Goal: Obtain resource: Download file/media

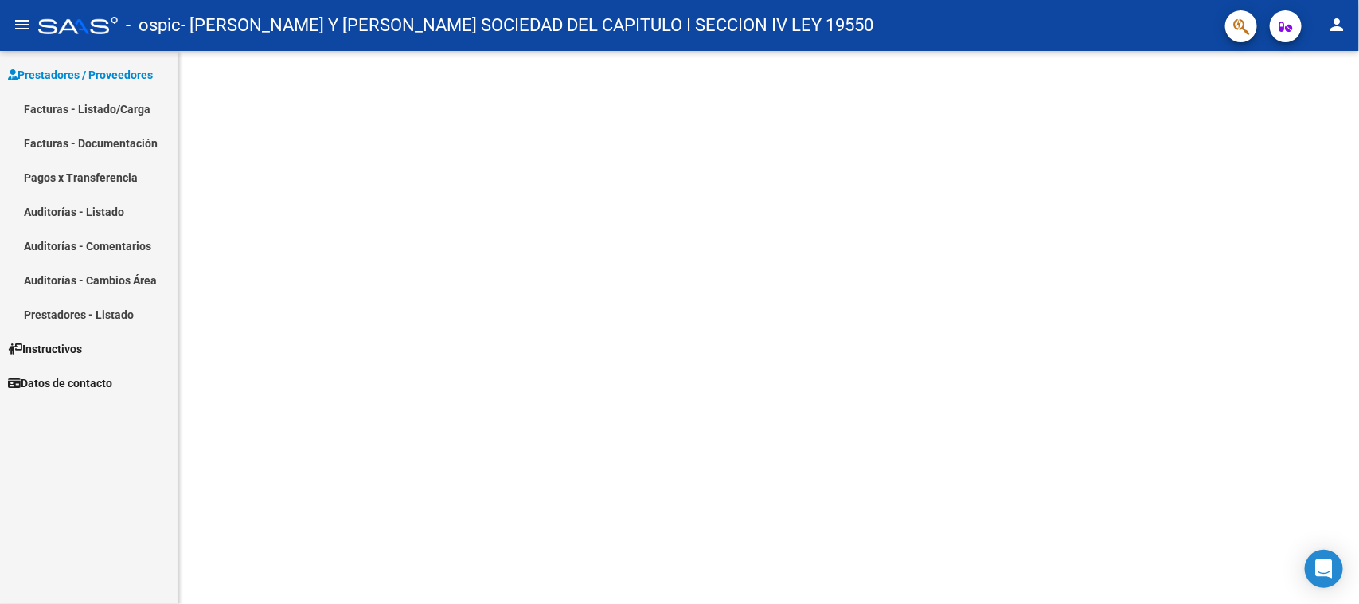
click at [64, 105] on link "Facturas - Listado/Carga" at bounding box center [89, 109] width 178 height 34
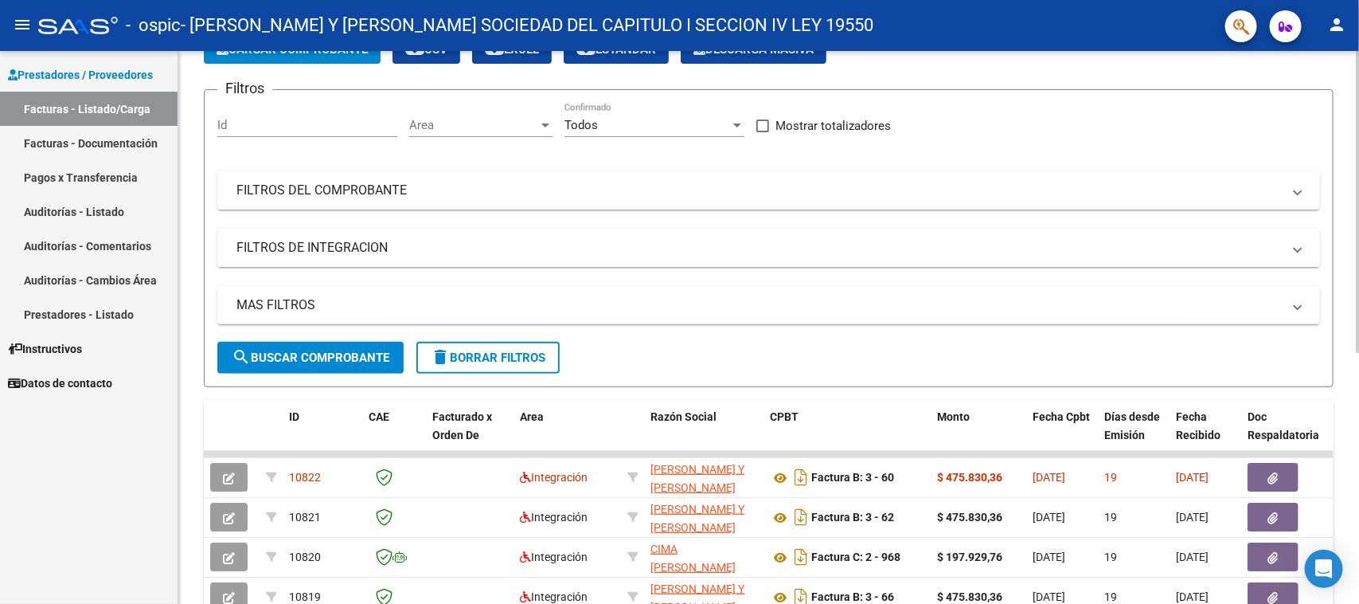
scroll to position [199, 0]
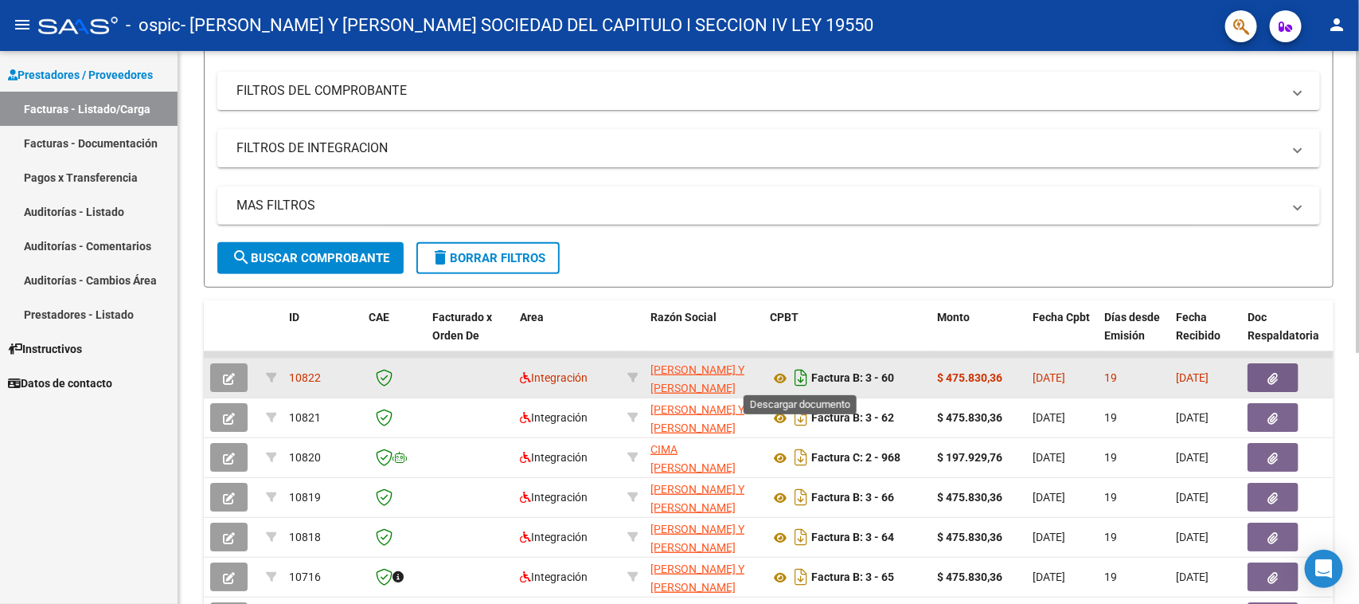
click at [799, 375] on icon "Descargar documento" at bounding box center [801, 377] width 21 height 25
click at [779, 373] on icon at bounding box center [780, 378] width 21 height 19
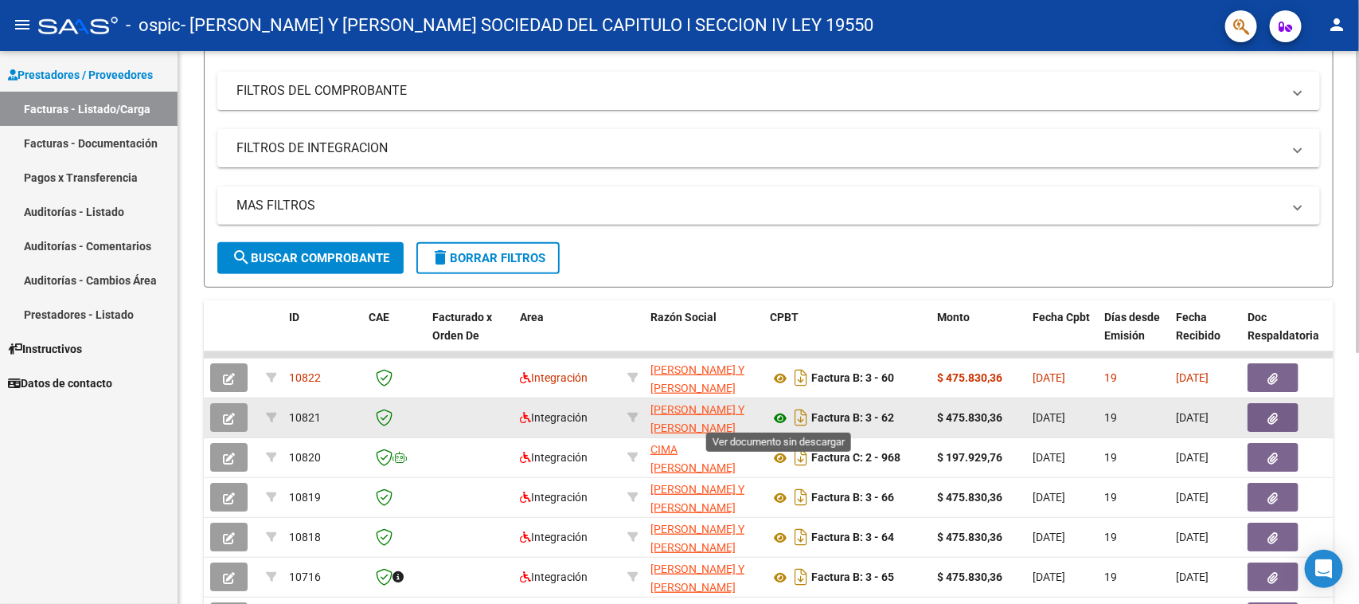
click at [782, 414] on icon at bounding box center [780, 418] width 21 height 19
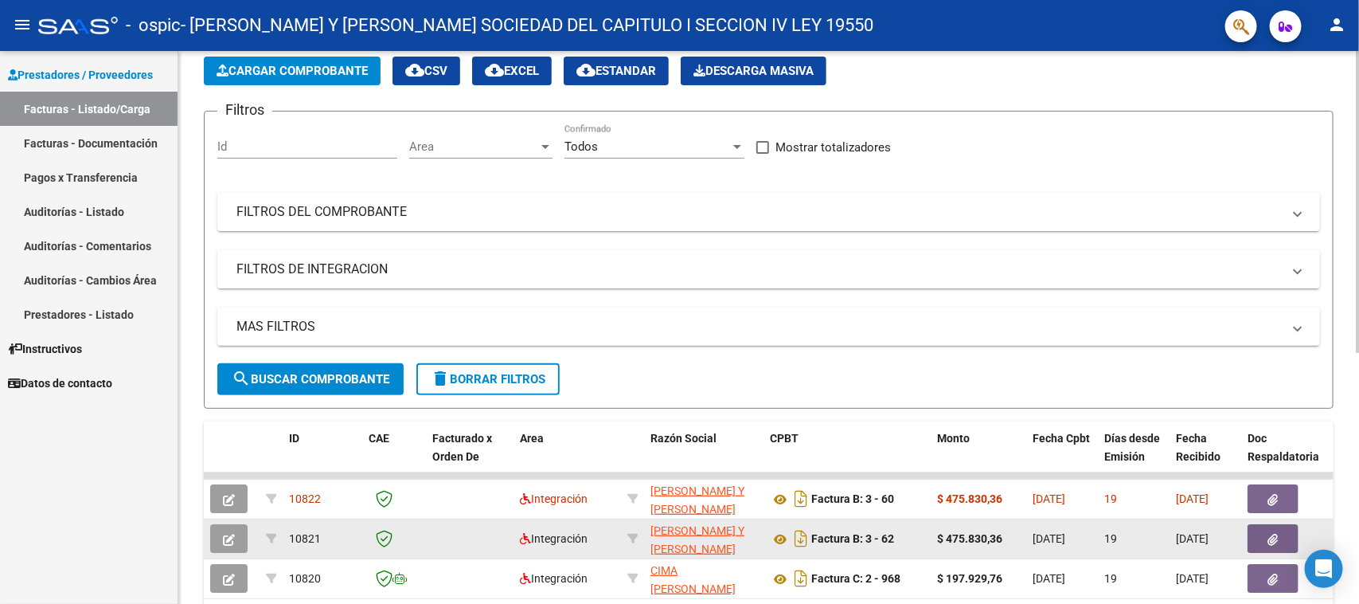
scroll to position [100, 0]
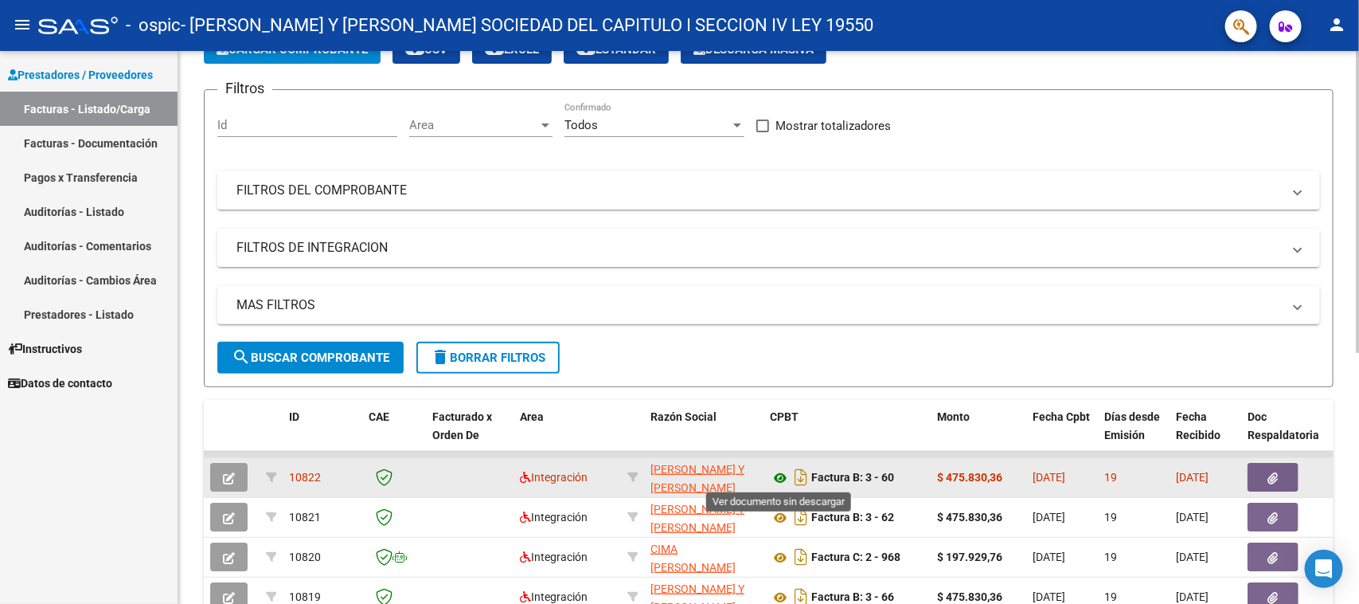
click at [780, 479] on icon at bounding box center [780, 477] width 21 height 19
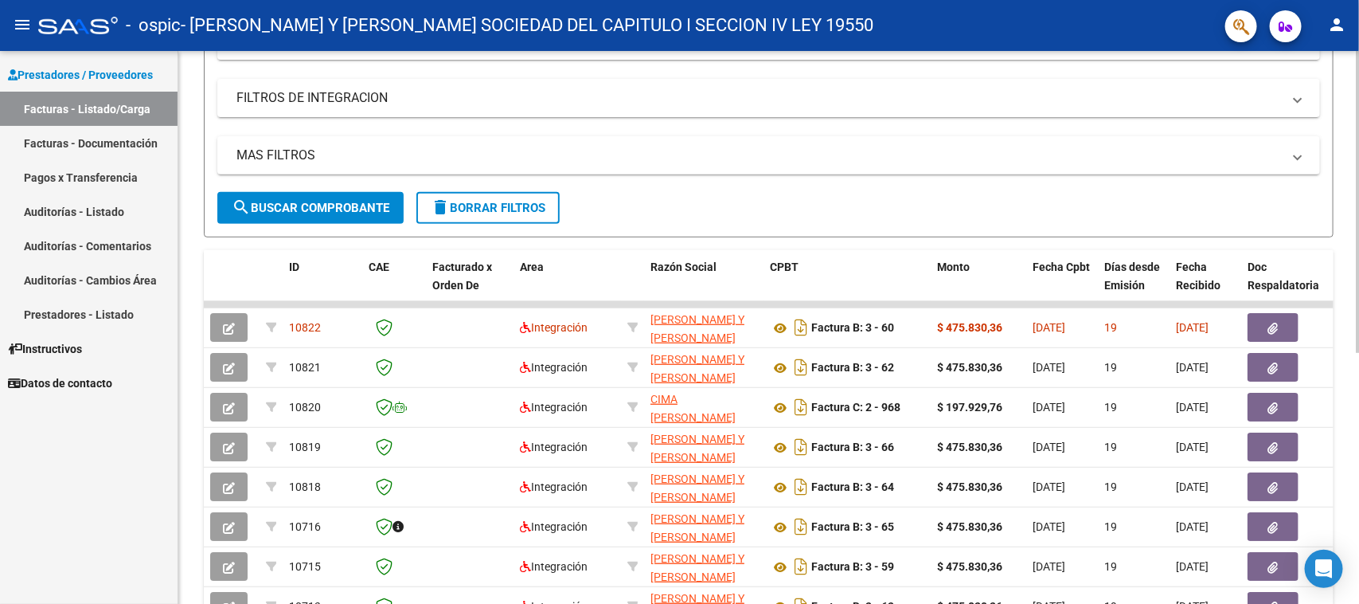
scroll to position [299, 0]
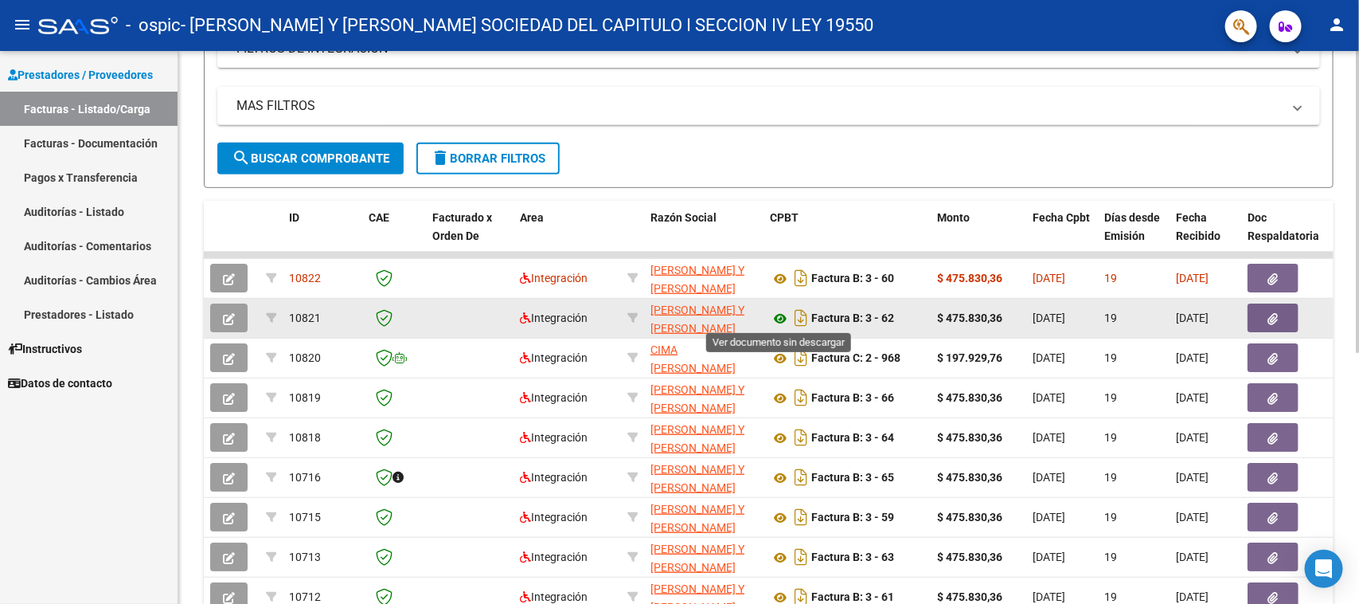
click at [774, 316] on icon at bounding box center [780, 318] width 21 height 19
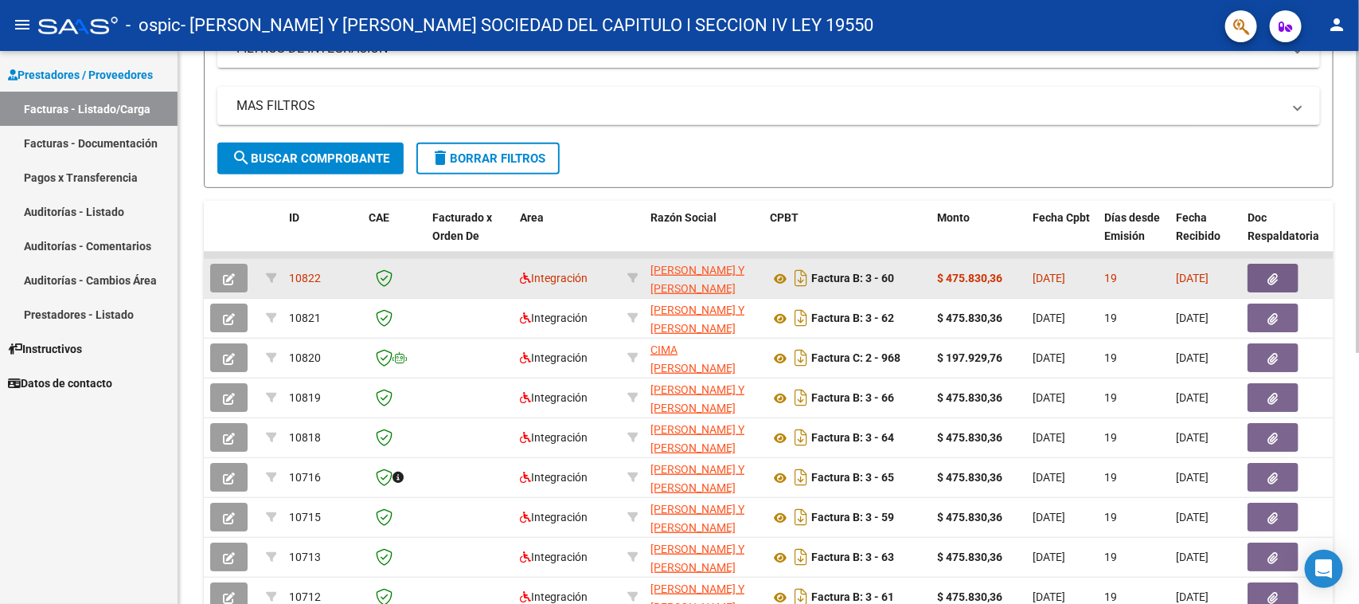
click at [1269, 277] on icon "button" at bounding box center [1274, 279] width 10 height 12
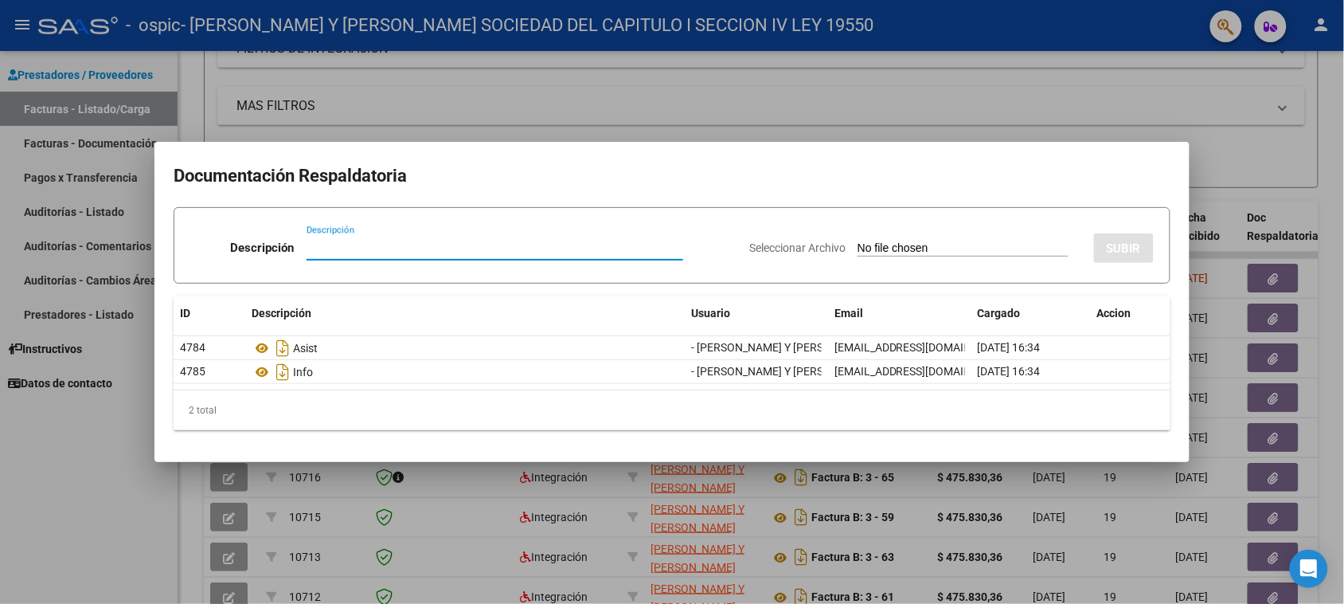
click at [1151, 161] on h2 "Documentación Respaldatoria" at bounding box center [672, 176] width 997 height 30
click at [1288, 307] on div at bounding box center [672, 302] width 1344 height 604
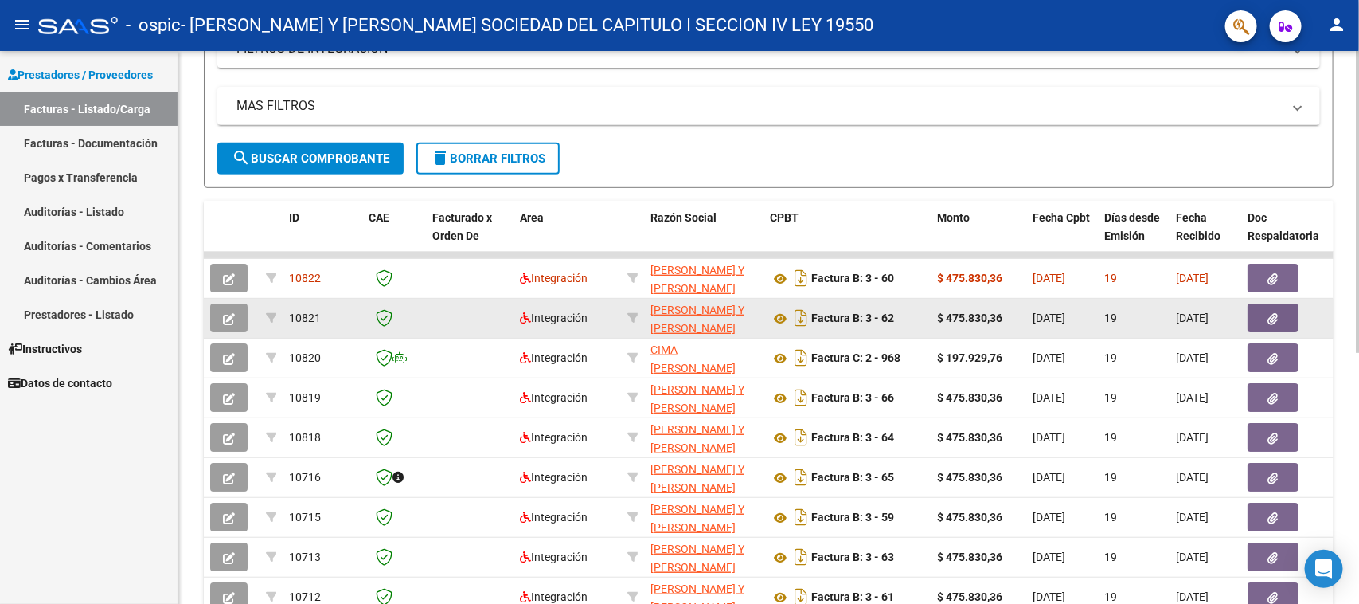
click at [1283, 313] on button "button" at bounding box center [1273, 317] width 51 height 29
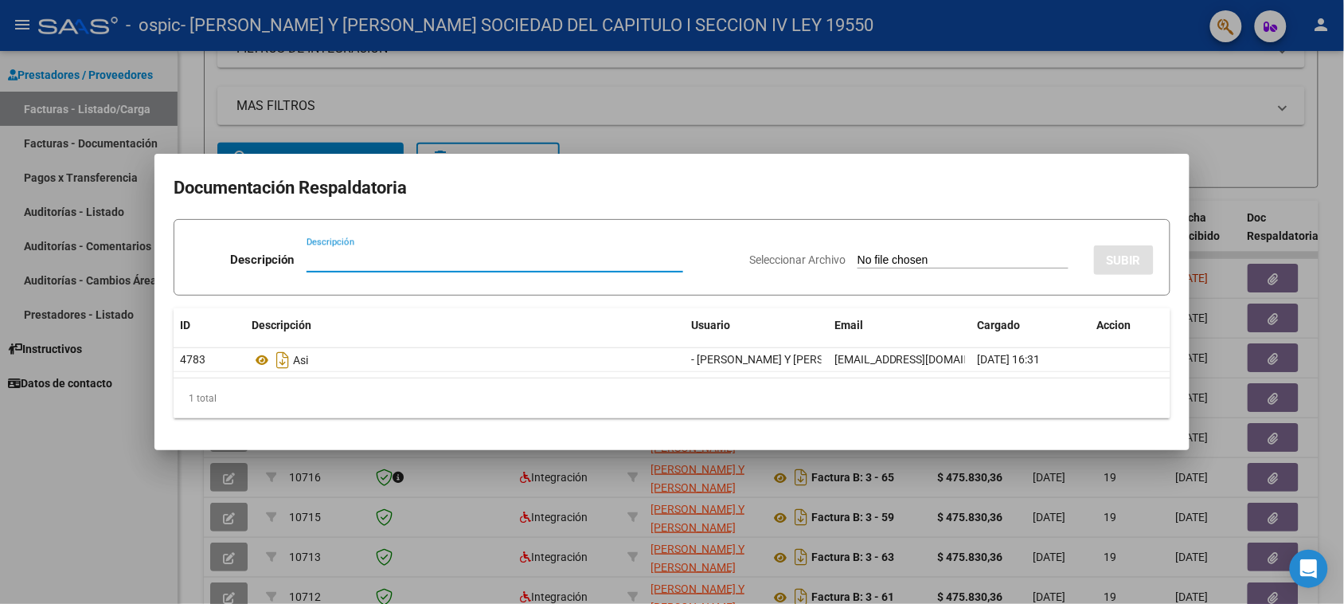
click at [1210, 187] on div at bounding box center [672, 302] width 1344 height 604
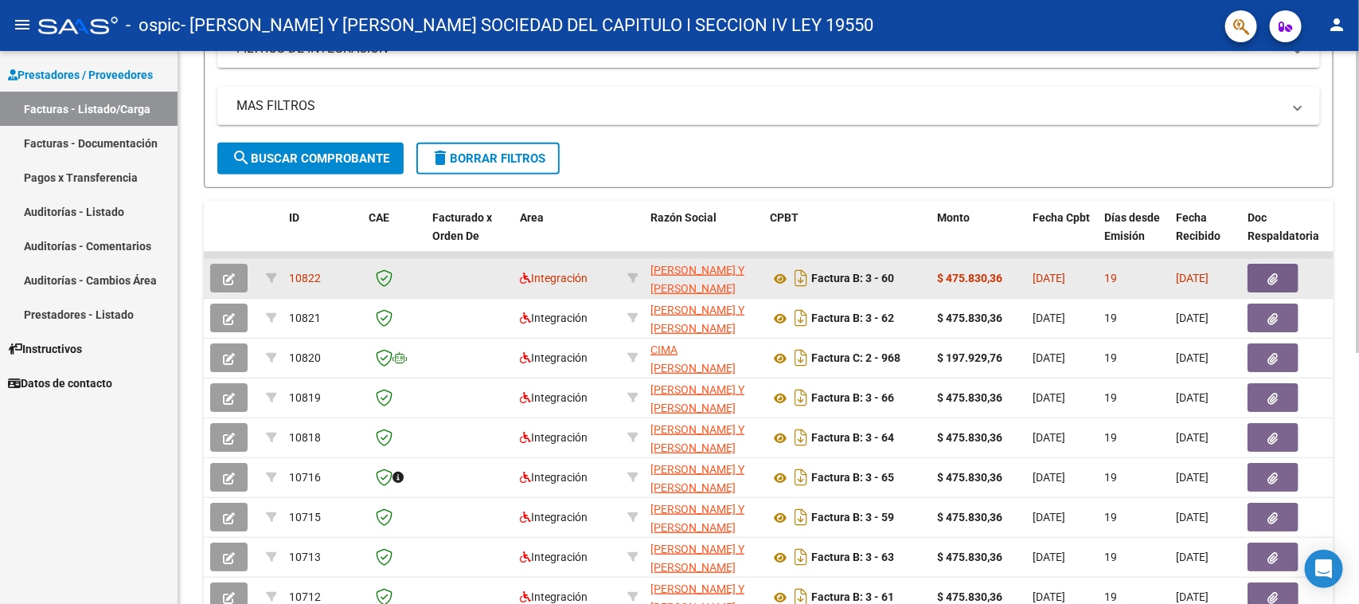
click at [1271, 275] on icon "button" at bounding box center [1274, 279] width 10 height 12
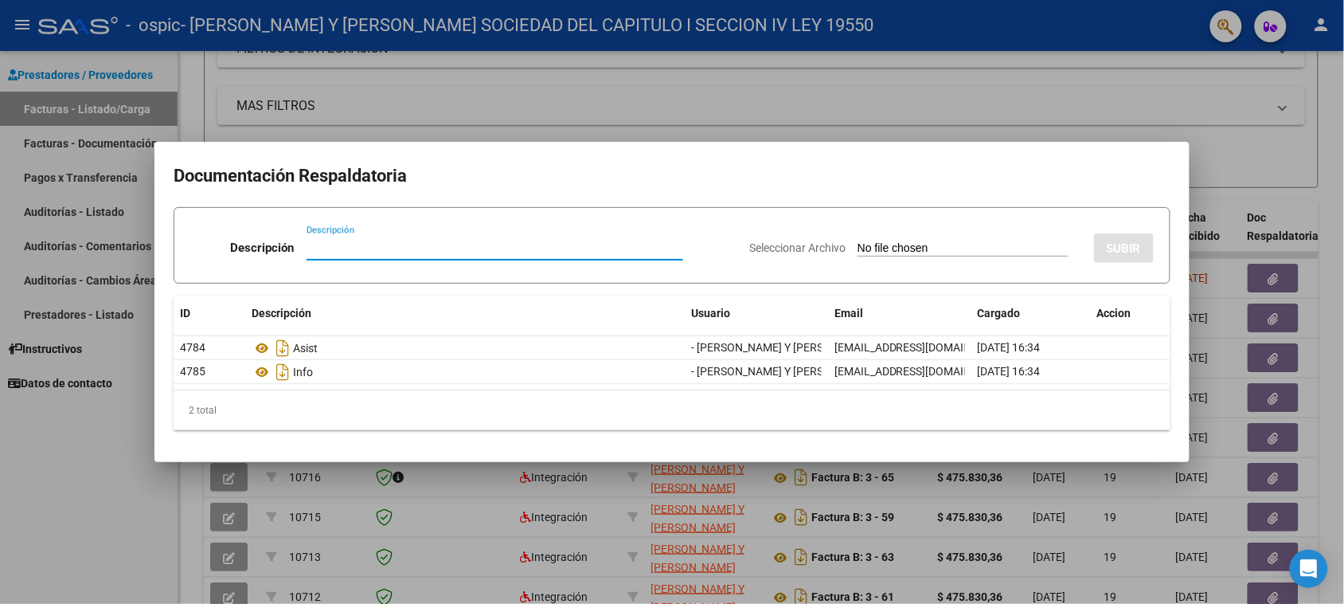
click at [1320, 184] on div at bounding box center [672, 302] width 1344 height 604
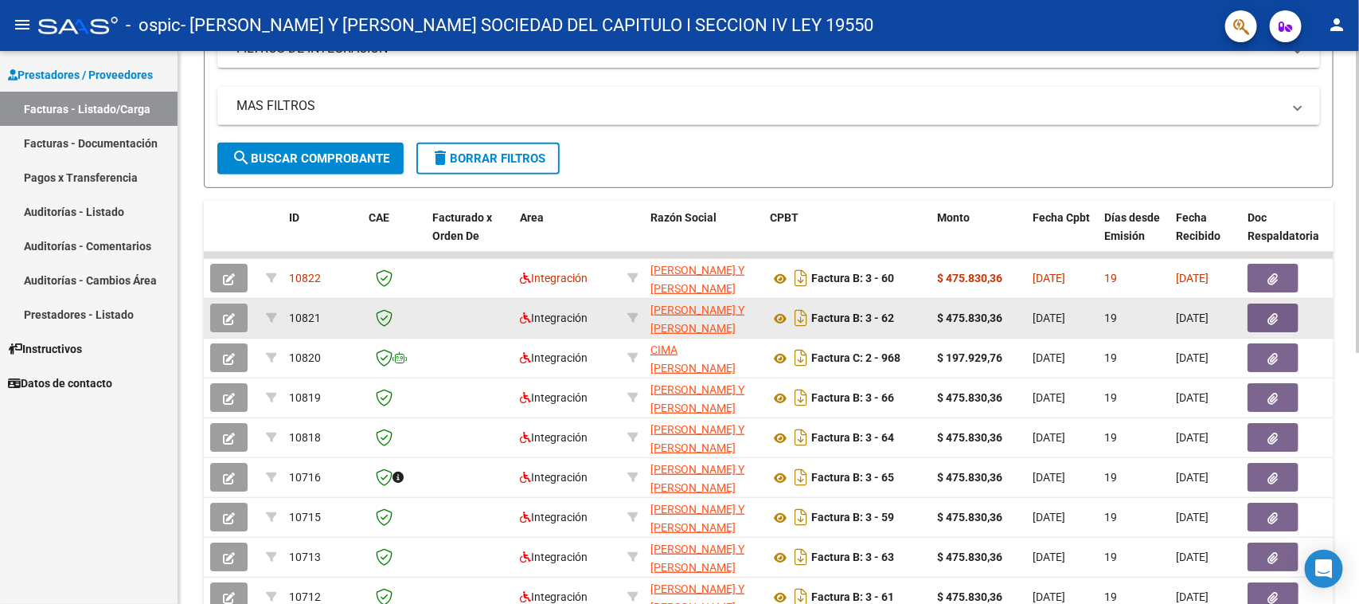
click at [1265, 316] on button "button" at bounding box center [1273, 317] width 51 height 29
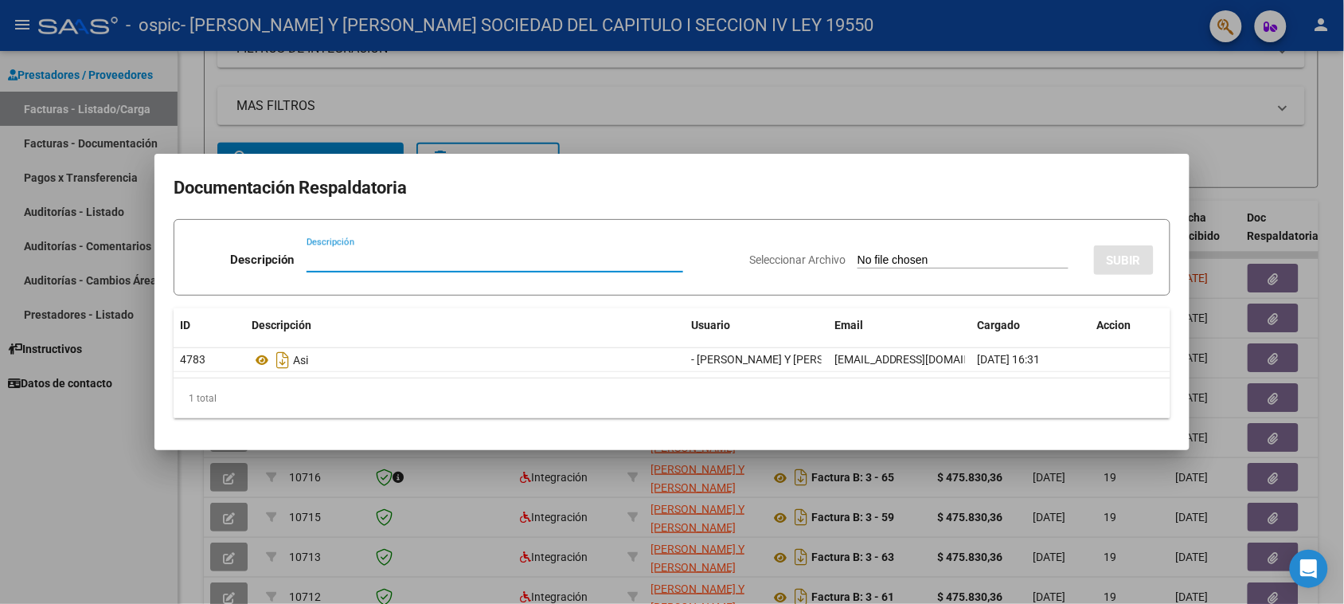
click at [1323, 229] on div at bounding box center [672, 302] width 1344 height 604
